Goal: Task Accomplishment & Management: Manage account settings

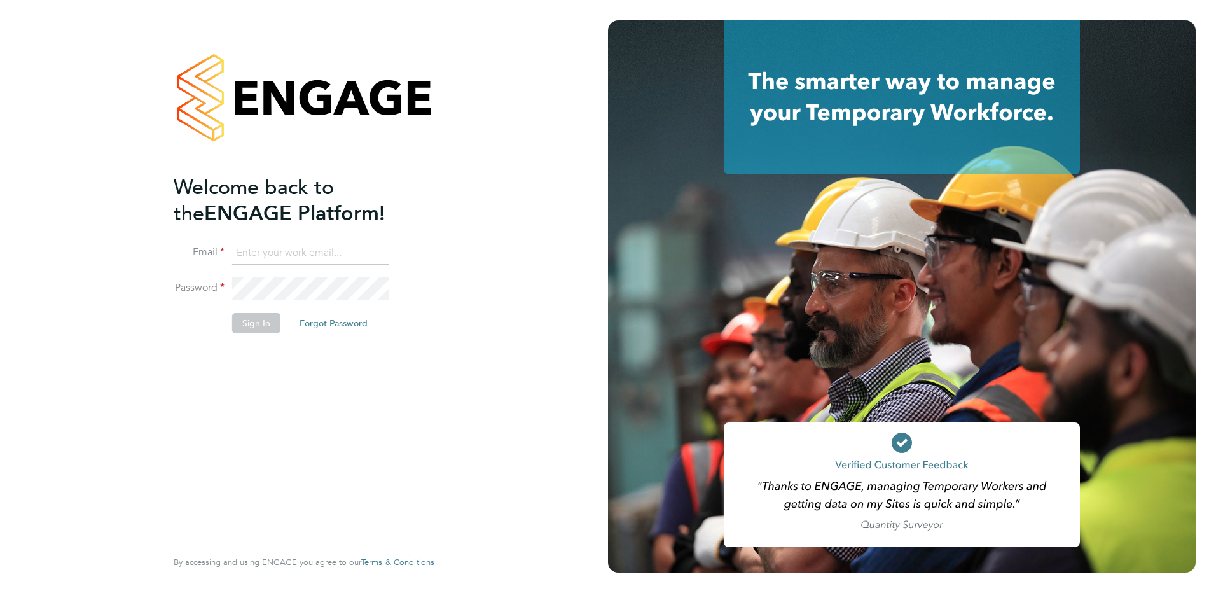
type input "pippa@lloydrecruitment.co.uk"
drag, startPoint x: 233, startPoint y: 370, endPoint x: 261, endPoint y: 341, distance: 40.9
click at [234, 370] on div "Welcome back to the ENGAGE Platform! Email pippa@lloydrecruitment.co.uk Passwor…" at bounding box center [298, 359] width 248 height 371
click at [263, 333] on li "Sign In Forgot Password" at bounding box center [298, 329] width 248 height 33
click at [261, 328] on button "Sign In" at bounding box center [256, 323] width 48 height 20
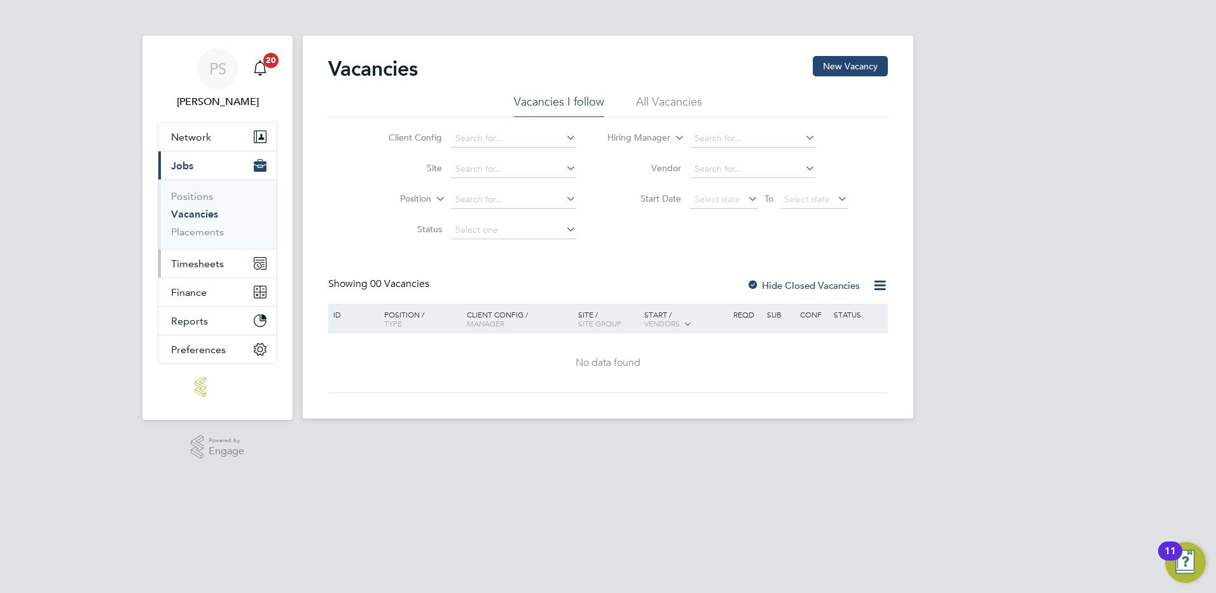
click at [214, 263] on span "Timesheets" at bounding box center [197, 264] width 53 height 12
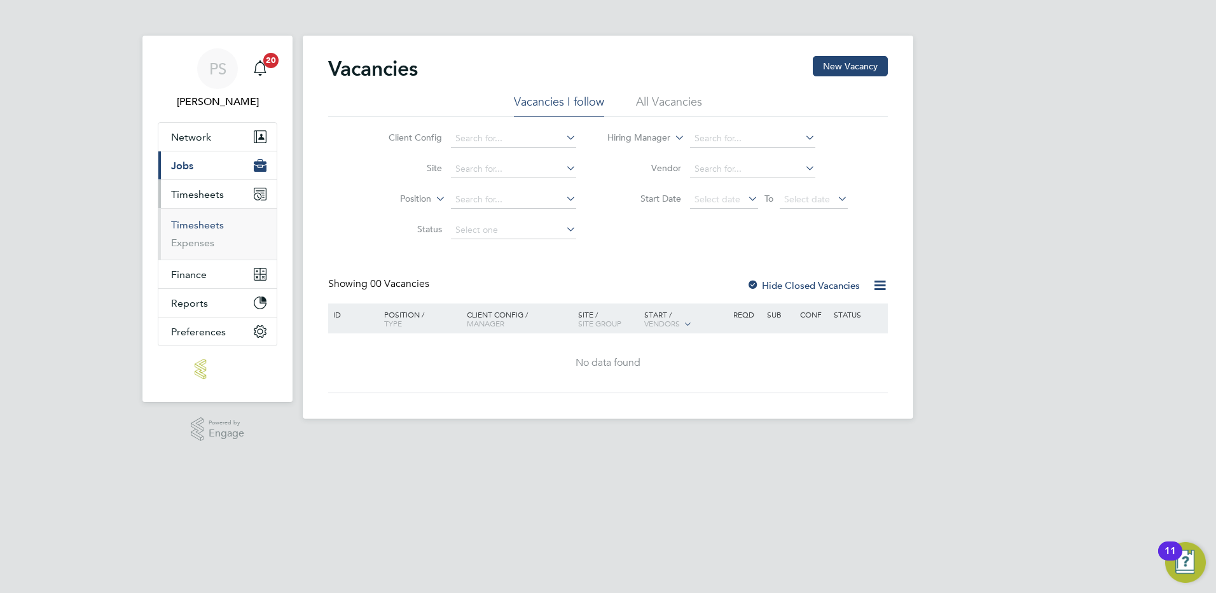
click at [208, 229] on link "Timesheets" at bounding box center [197, 225] width 53 height 12
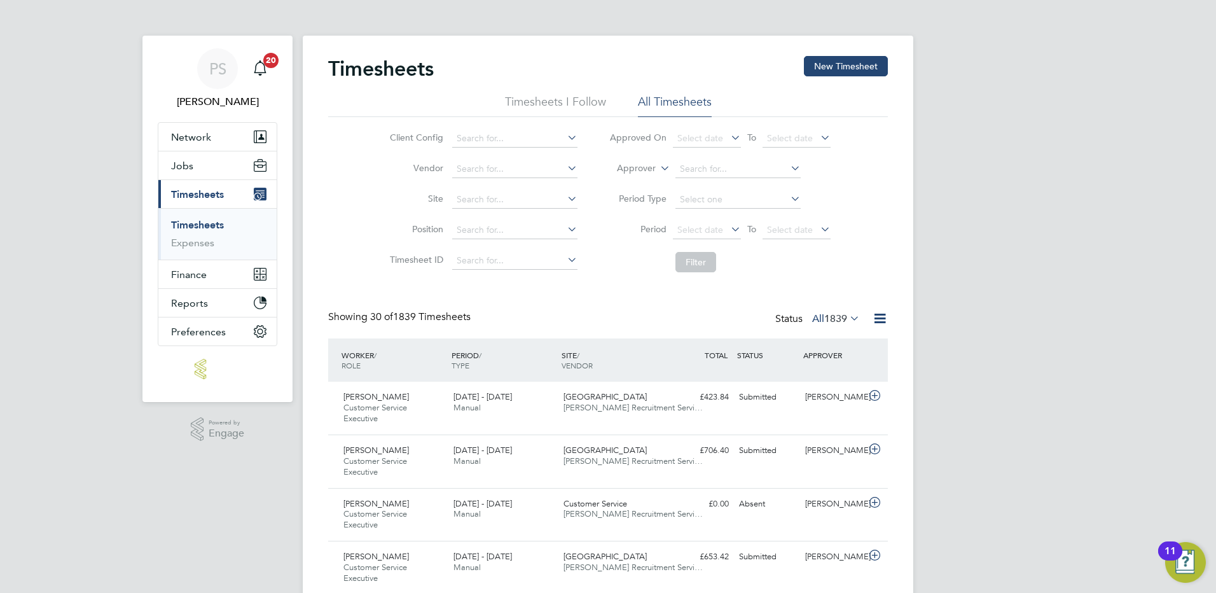
click at [824, 322] on span "1839" at bounding box center [835, 318] width 23 height 13
click at [829, 378] on li "Submitted" at bounding box center [818, 377] width 59 height 18
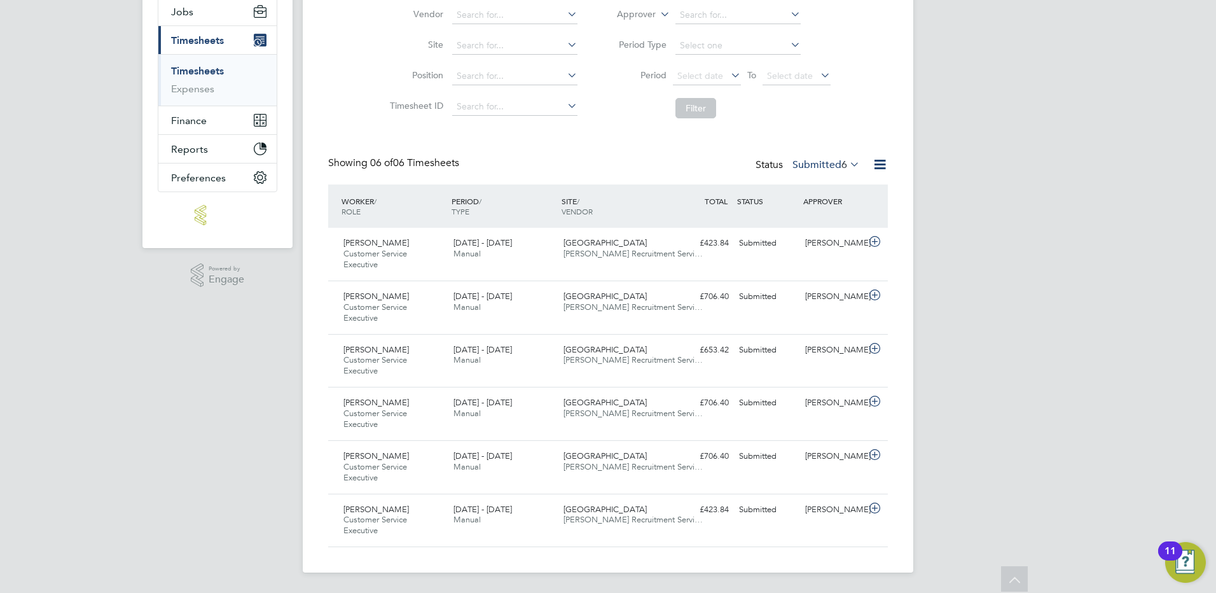
click at [949, 399] on div "PS [PERSON_NAME] Notifications 20 Applications: Network Team Members Businesses…" at bounding box center [608, 219] width 1216 height 747
click at [876, 241] on icon at bounding box center [875, 242] width 16 height 10
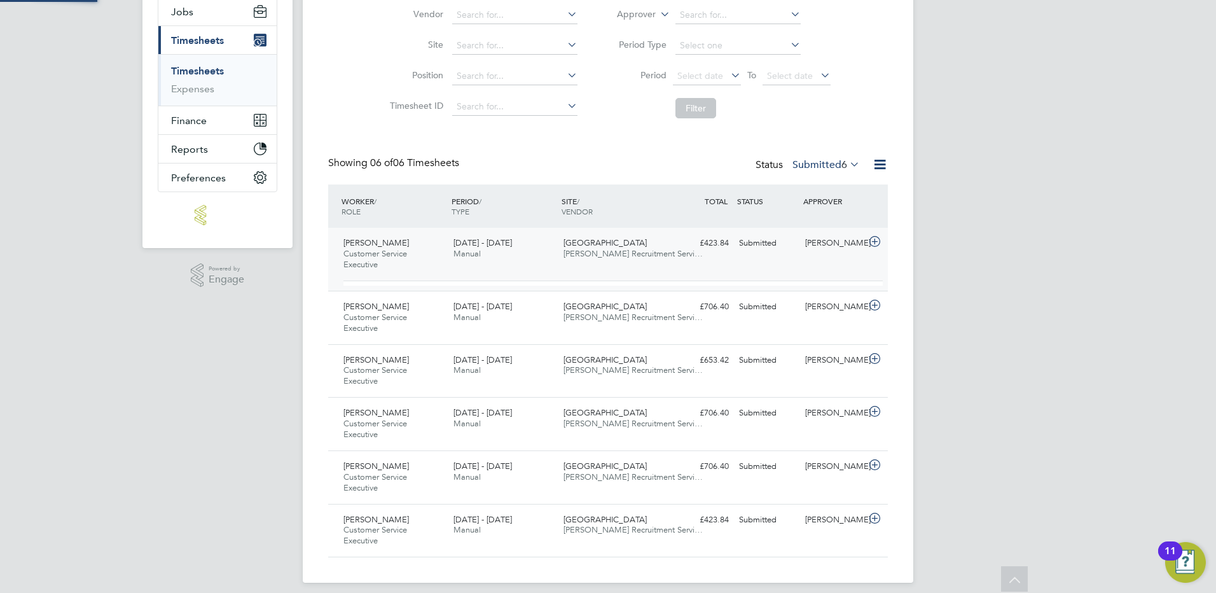
scroll to position [22, 124]
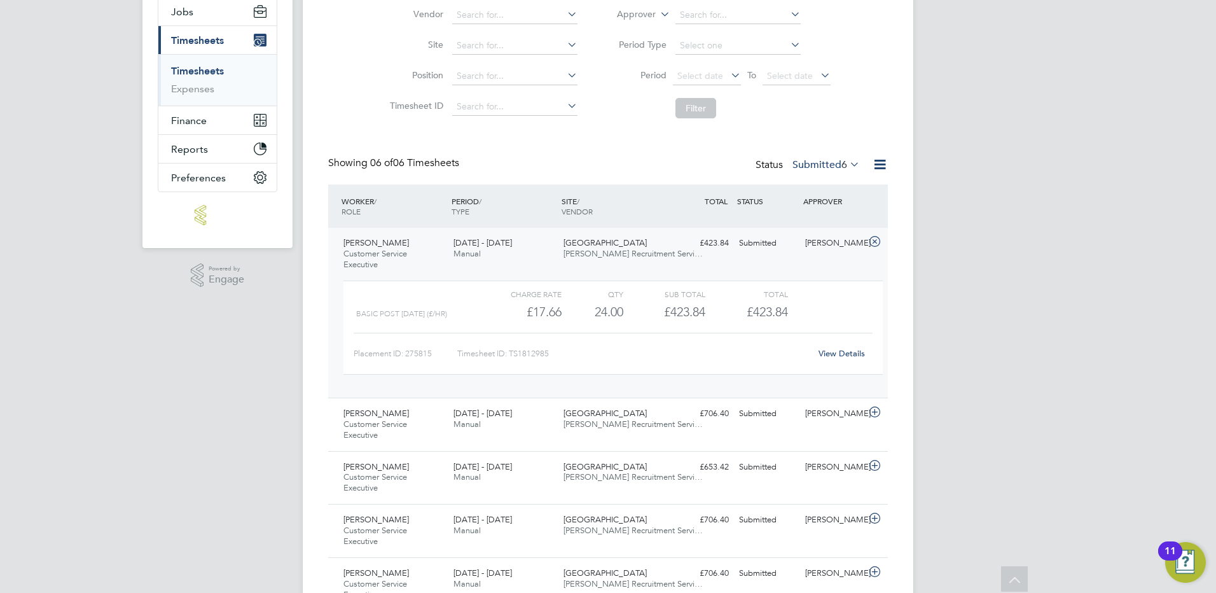
click at [849, 356] on link "View Details" at bounding box center [842, 353] width 46 height 11
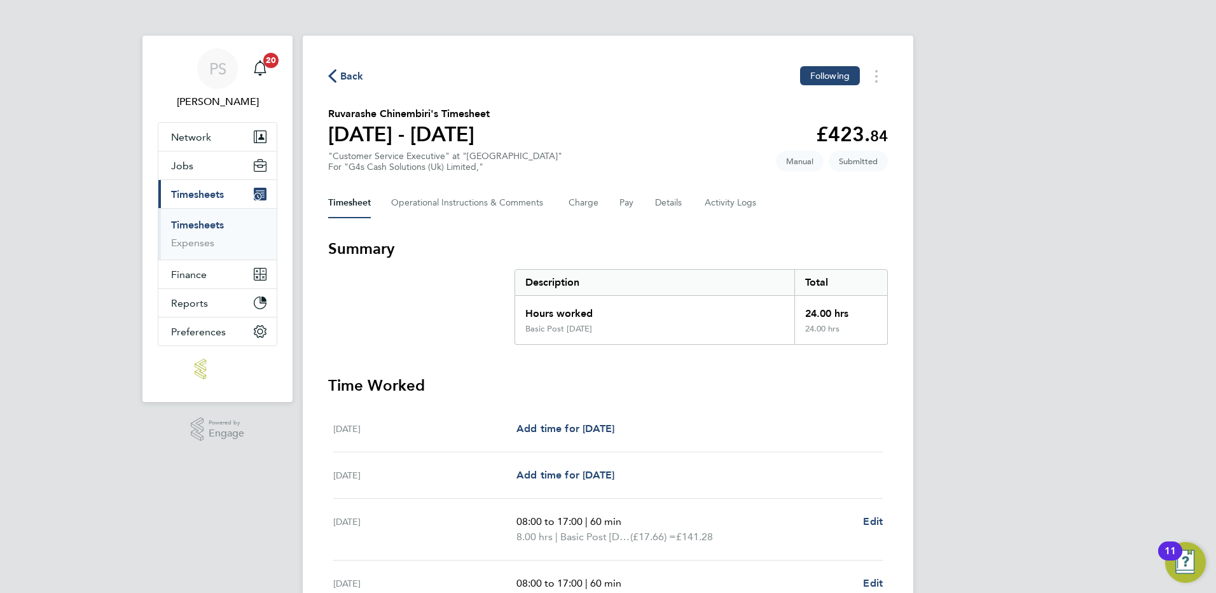
click at [345, 61] on div "Back Following Ruvarashe Chinembiri's Timesheet 25 - 31 Aug 2025 £423. 84 "Cust…" at bounding box center [608, 452] width 611 height 833
click at [345, 70] on span "Back" at bounding box center [352, 76] width 24 height 15
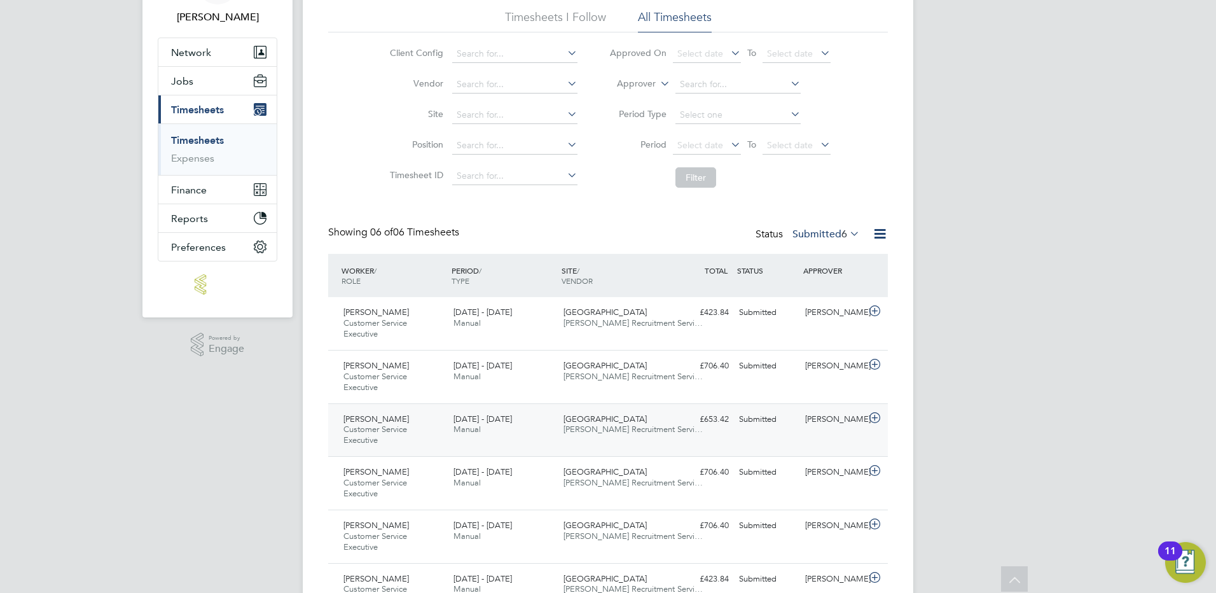
scroll to position [154, 0]
